Goal: Subscribe to service/newsletter

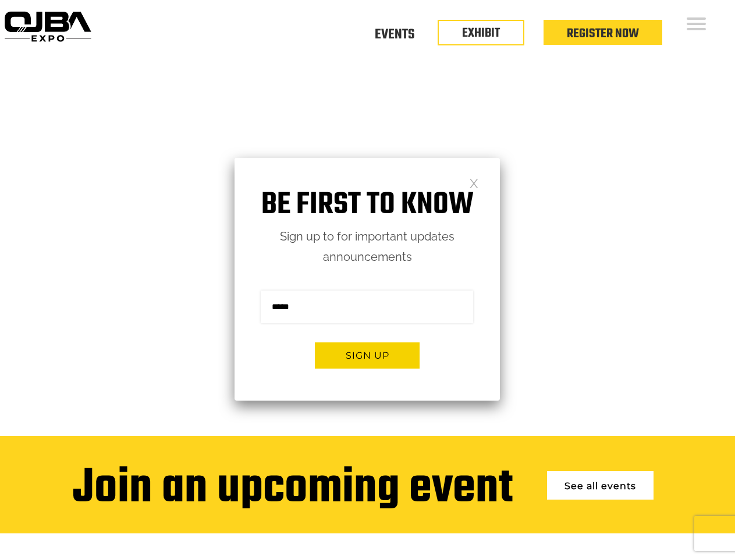
click at [367, 279] on form "Sign me up for the newsletter! ******* Sign up" at bounding box center [367, 333] width 265 height 133
click at [367, 355] on button "Sign up" at bounding box center [367, 355] width 105 height 26
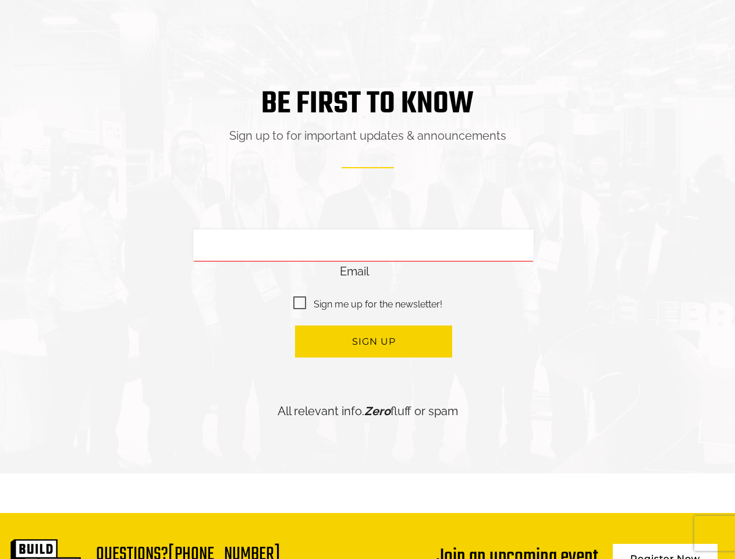
scroll to position [2557, 0]
